Goal: Book appointment/travel/reservation

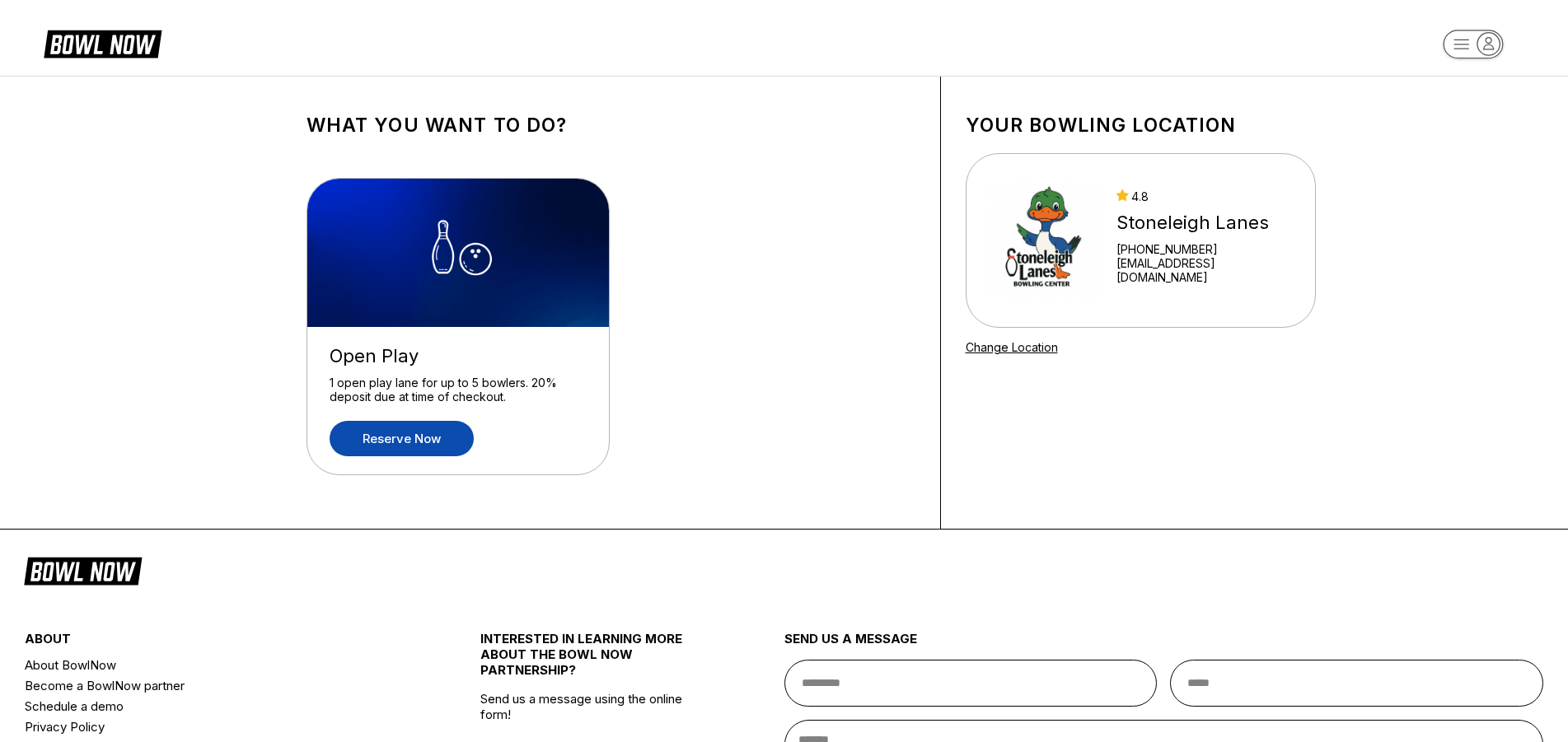
click at [412, 448] on link "Reserve now" at bounding box center [401, 439] width 144 height 36
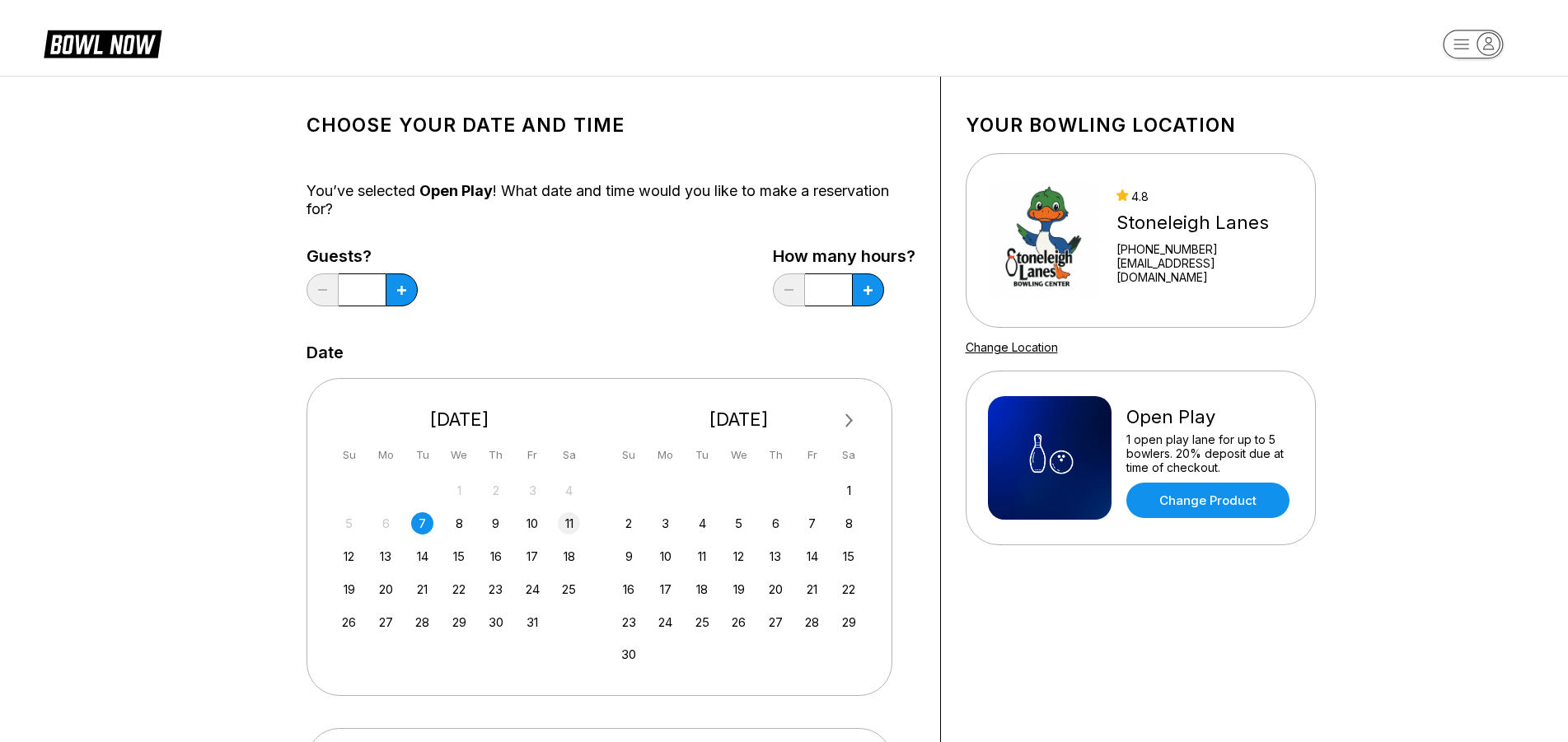
click at [567, 522] on div "11" at bounding box center [569, 523] width 22 height 22
click at [393, 289] on button at bounding box center [402, 289] width 32 height 33
type input "*"
click at [868, 288] on icon at bounding box center [867, 290] width 9 height 9
type input "***"
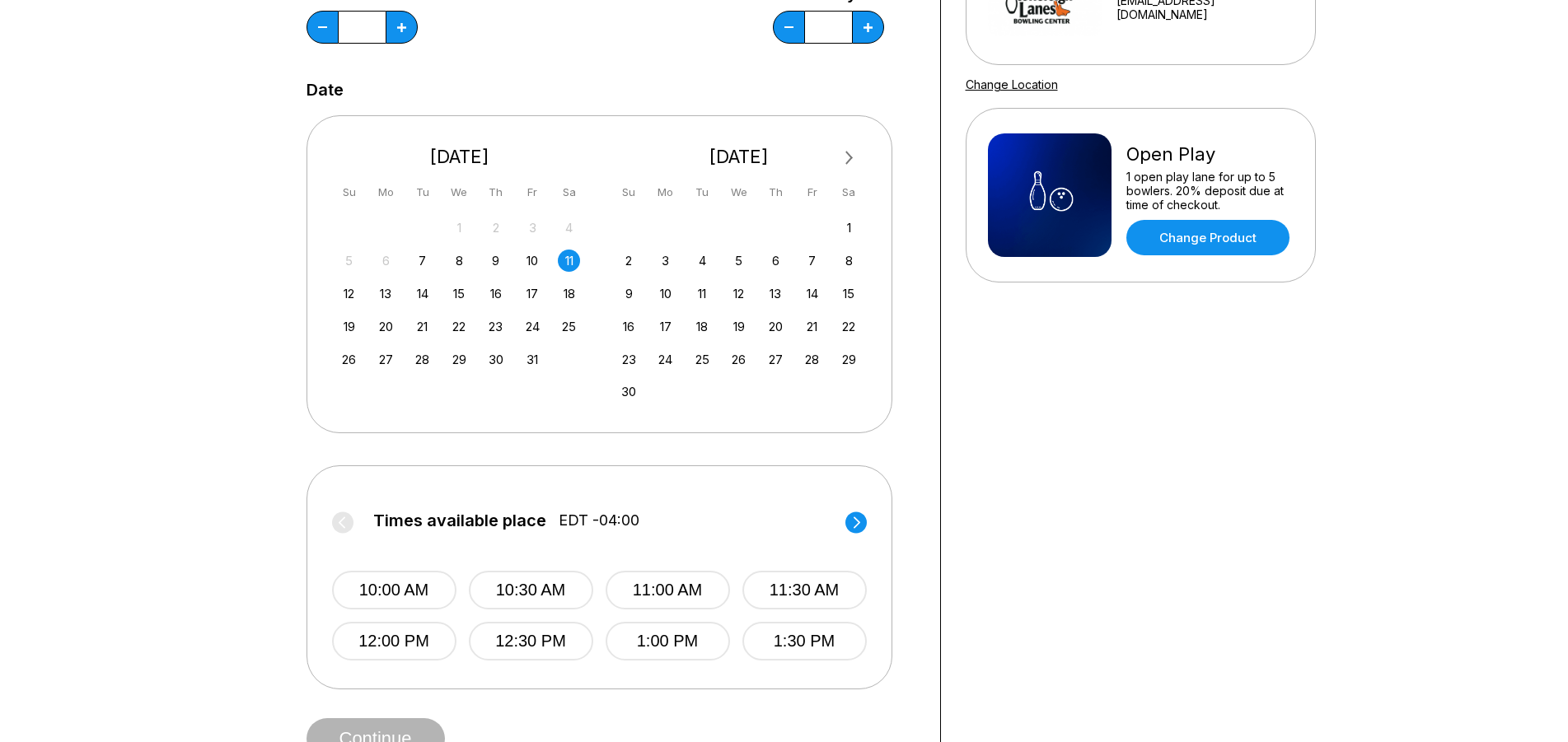
scroll to position [285, 0]
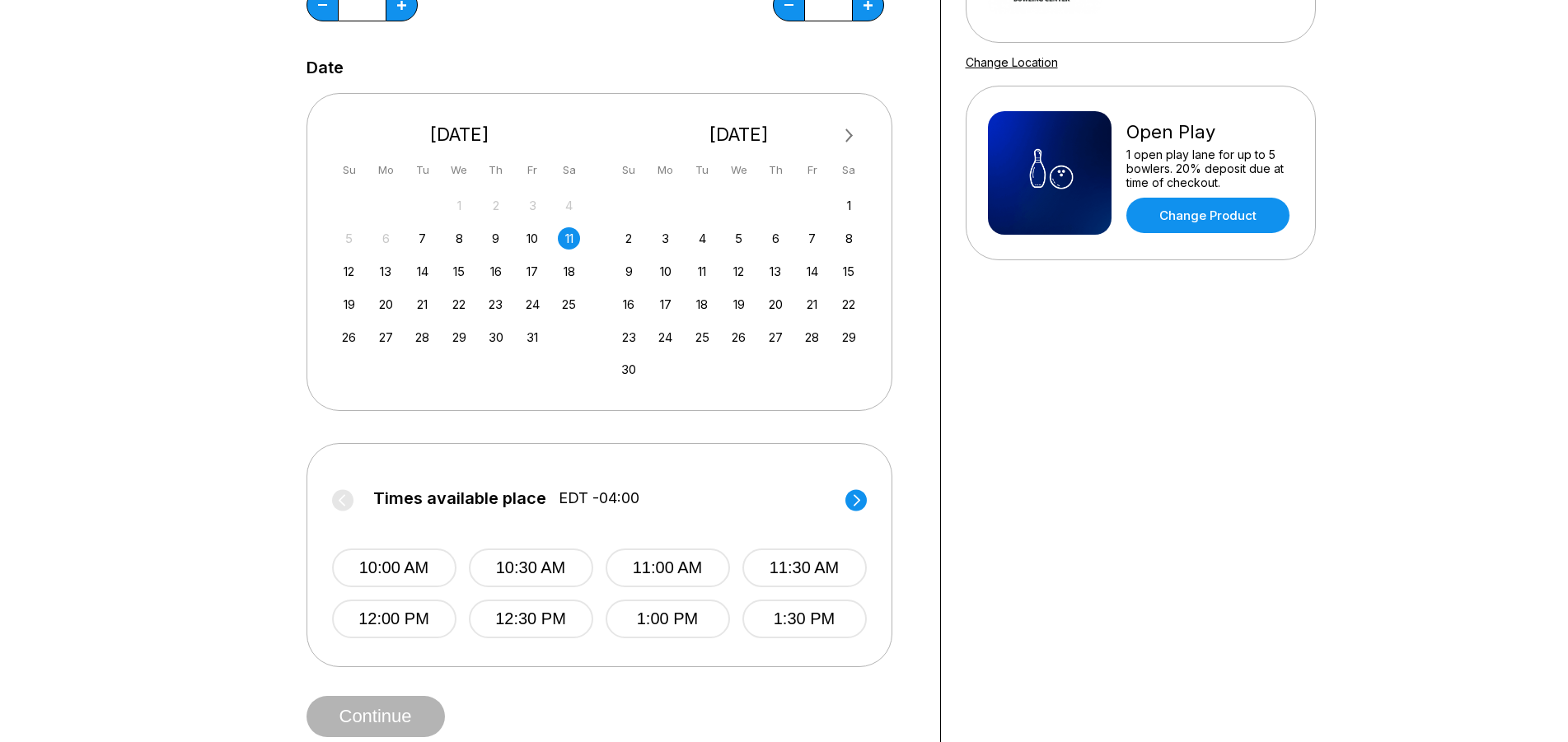
click at [854, 506] on circle at bounding box center [856, 499] width 21 height 21
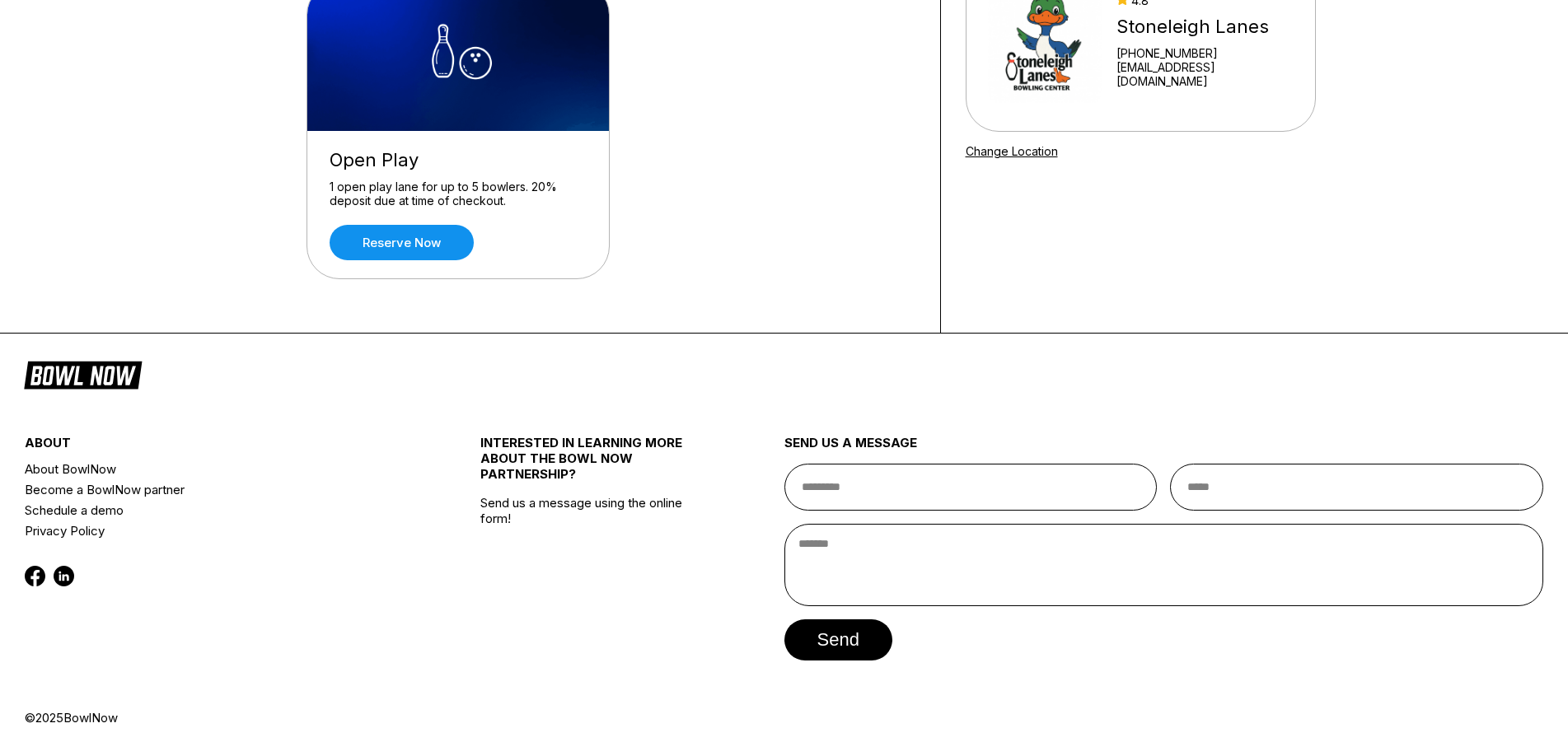
scroll to position [204, 0]
